Goal: Download file/media

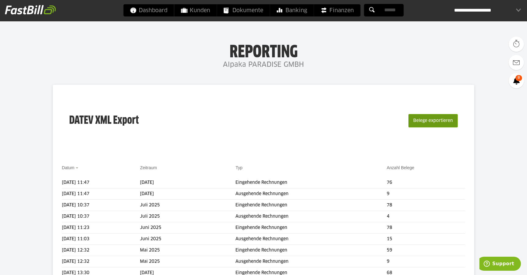
click at [436, 117] on button "Belege exportieren" at bounding box center [433, 120] width 49 height 13
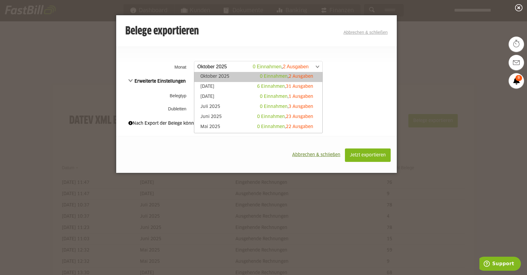
click at [230, 66] on span at bounding box center [255, 66] width 128 height 11
click at [225, 82] on li "[DATE] 6 Einnahmen , 31 Ausgaben" at bounding box center [258, 87] width 128 height 10
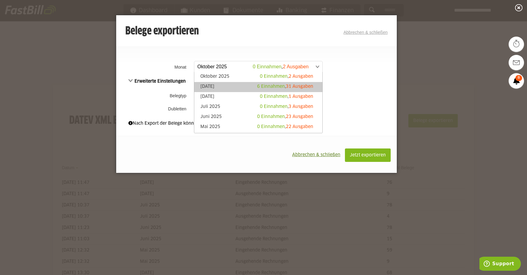
click at [228, 87] on link "[DATE] 6 Einnahmen , 31 Ausgaben" at bounding box center [258, 87] width 122 height 7
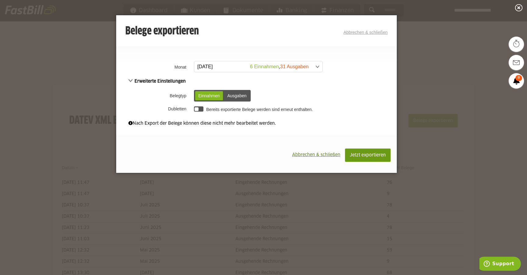
click at [385, 150] on button "Jetzt exportieren" at bounding box center [368, 155] width 46 height 13
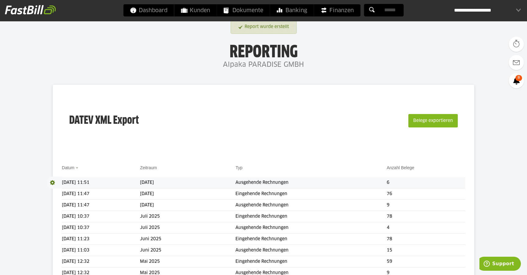
click at [53, 182] on span at bounding box center [54, 183] width 15 height 12
click at [51, 181] on span "Download" at bounding box center [54, 183] width 15 height 12
click at [53, 189] on link "Download" at bounding box center [63, 190] width 33 height 7
click at [450, 125] on button "Belege exportieren" at bounding box center [433, 120] width 49 height 13
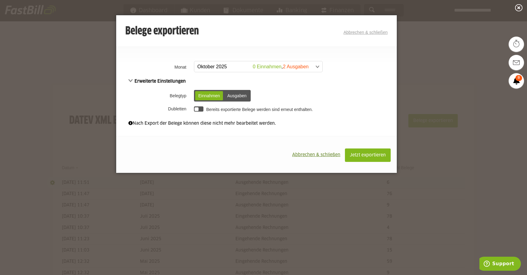
click at [212, 68] on span at bounding box center [255, 66] width 128 height 11
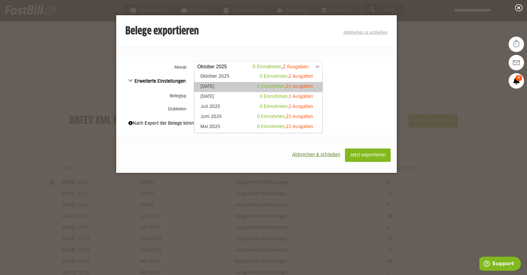
click at [208, 85] on link "[DATE] 6 Einnahmen , 31 Ausgaben" at bounding box center [258, 87] width 122 height 7
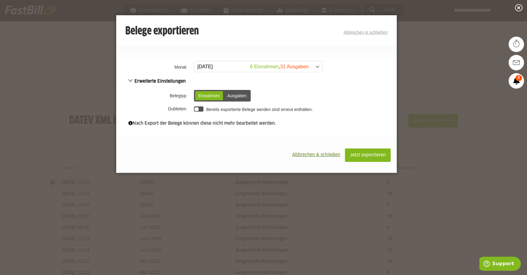
click at [237, 97] on div "Ausgaben" at bounding box center [236, 95] width 25 height 9
click at [379, 154] on span "Jetzt exportieren" at bounding box center [368, 155] width 36 height 4
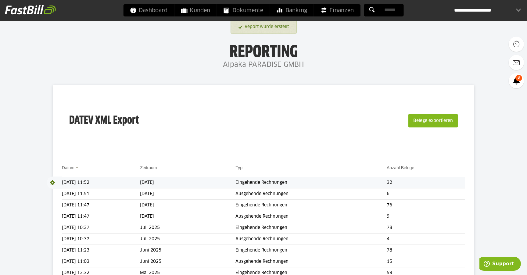
click at [53, 182] on span at bounding box center [54, 183] width 15 height 12
click at [62, 189] on link "Download" at bounding box center [63, 190] width 33 height 7
click at [517, 9] on div "**********" at bounding box center [487, 10] width 67 height 12
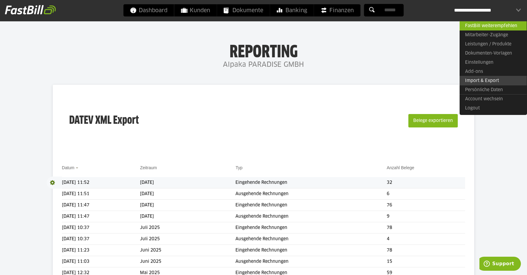
click at [488, 81] on link "Import & Export" at bounding box center [493, 80] width 67 height 9
